Goal: Manage account settings

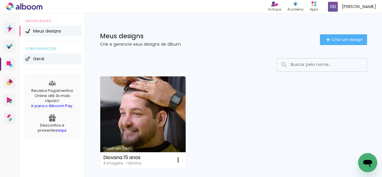
click at [45, 59] on li "Geral" at bounding box center [52, 58] width 58 height 11
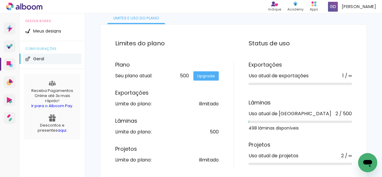
scroll to position [48, 0]
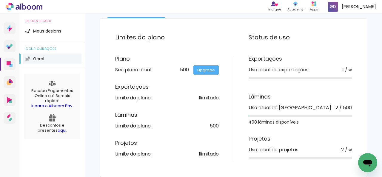
drag, startPoint x: 261, startPoint y: 109, endPoint x: 299, endPoint y: 109, distance: 37.6
click at [299, 109] on div "Uso atual de lâminas 2 / 500" at bounding box center [299, 107] width 103 height 5
drag, startPoint x: 332, startPoint y: 107, endPoint x: 349, endPoint y: 107, distance: 17.3
click at [349, 107] on div "Limites do plano Plano Seu plano atual: 500 Upgrade Exportações Limite do plano…" at bounding box center [233, 97] width 267 height 159
drag, startPoint x: 331, startPoint y: 108, endPoint x: 340, endPoint y: 107, distance: 8.9
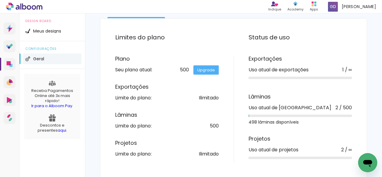
click at [340, 107] on div "2 / 500" at bounding box center [343, 107] width 16 height 5
drag, startPoint x: 247, startPoint y: 108, endPoint x: 301, endPoint y: 107, distance: 53.7
click at [301, 107] on div "Uso atual de lâminas 2 / 500" at bounding box center [299, 107] width 103 height 5
click at [305, 103] on div "Lâminas Uso atual de lâminas 2 / 500 498 lâminas disponíveis" at bounding box center [299, 109] width 103 height 30
drag, startPoint x: 246, startPoint y: 121, endPoint x: 307, endPoint y: 123, distance: 61.7
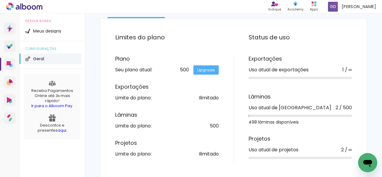
click at [307, 123] on div "Exportações Uso atual de exportações 1 / ∞ Lâminas Uso atual de lâminas 2 / 500…" at bounding box center [292, 109] width 118 height 106
click at [267, 106] on div "Uso atual de [GEOGRAPHIC_DATA]" at bounding box center [289, 107] width 83 height 5
